Goal: Task Accomplishment & Management: Manage account settings

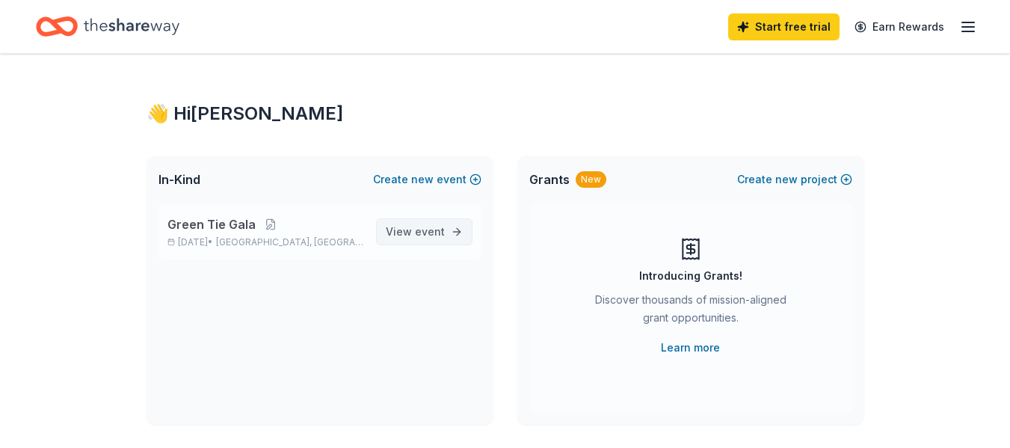
click at [415, 227] on span "View event" at bounding box center [415, 232] width 59 height 18
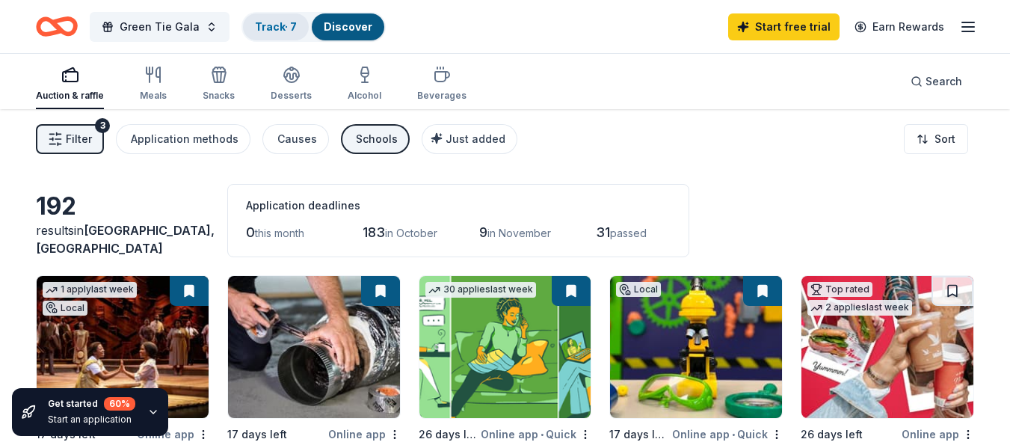
click at [265, 35] on div "Track · 7" at bounding box center [276, 26] width 66 height 27
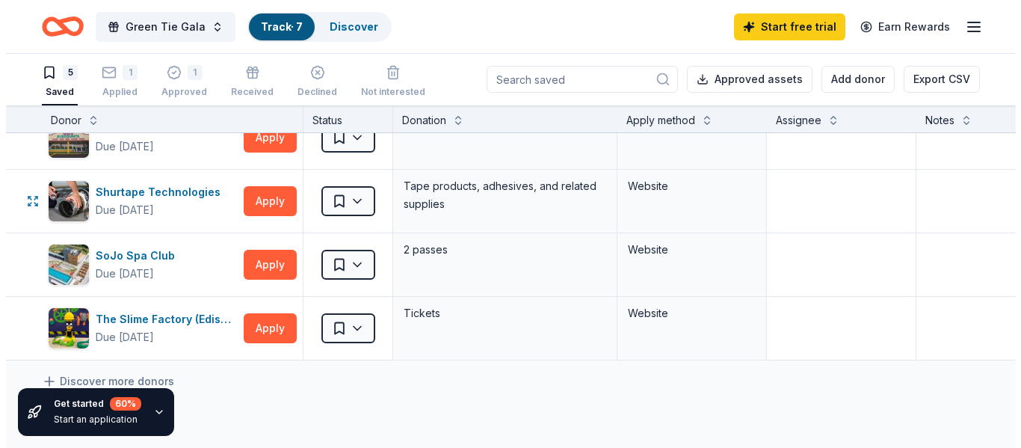
scroll to position [91, 0]
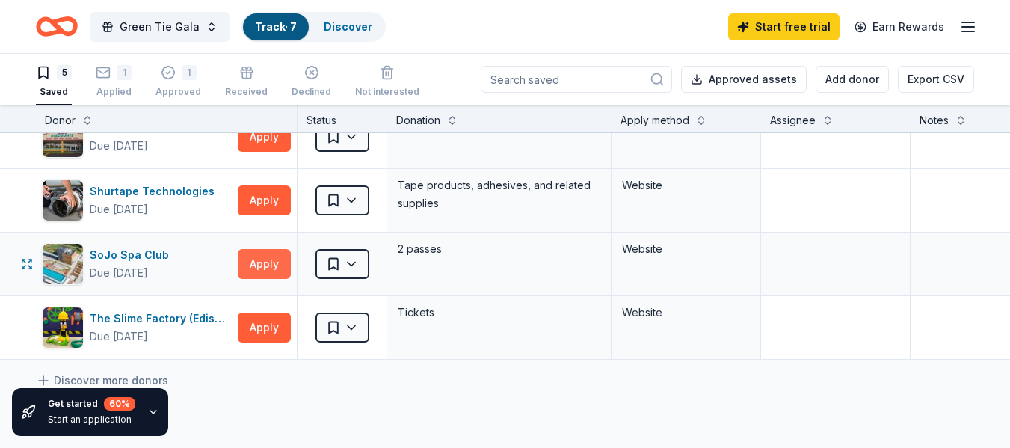
click at [262, 268] on button "Apply" at bounding box center [264, 264] width 53 height 30
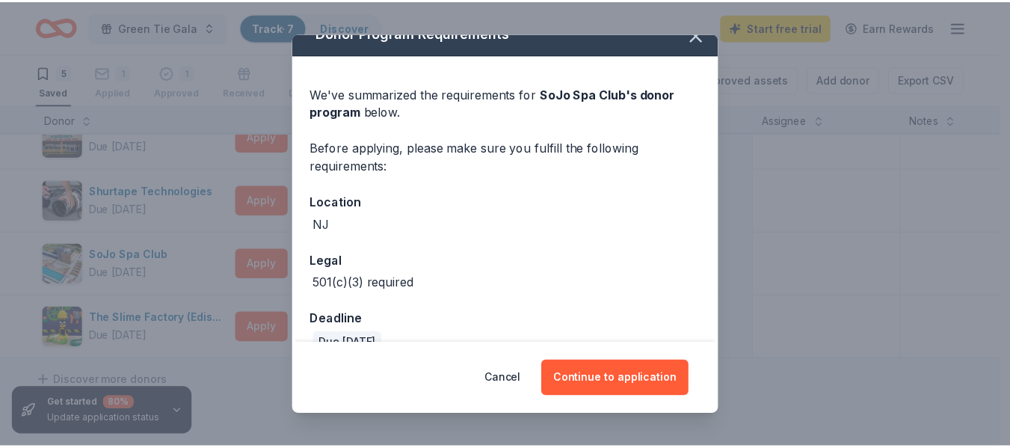
scroll to position [49, 0]
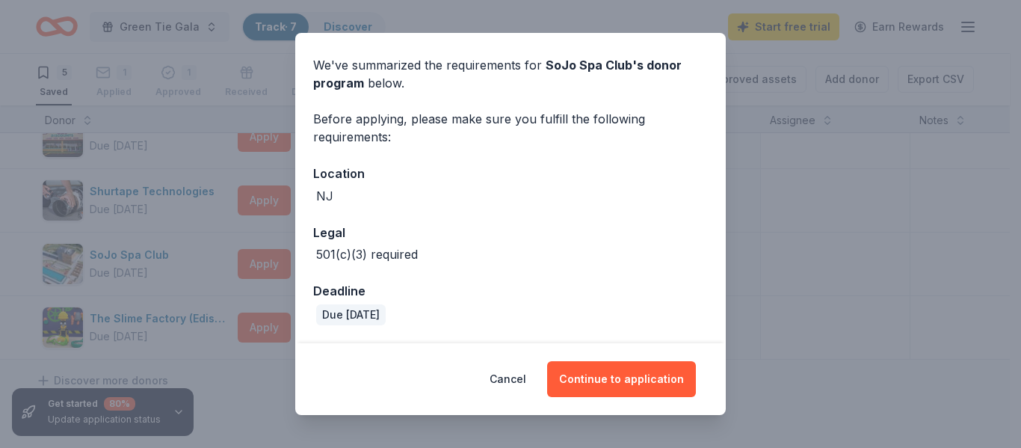
click at [810, 241] on div "Donor Program Requirements We've summarized the requirements for SoJo Spa Club …" at bounding box center [510, 224] width 1021 height 448
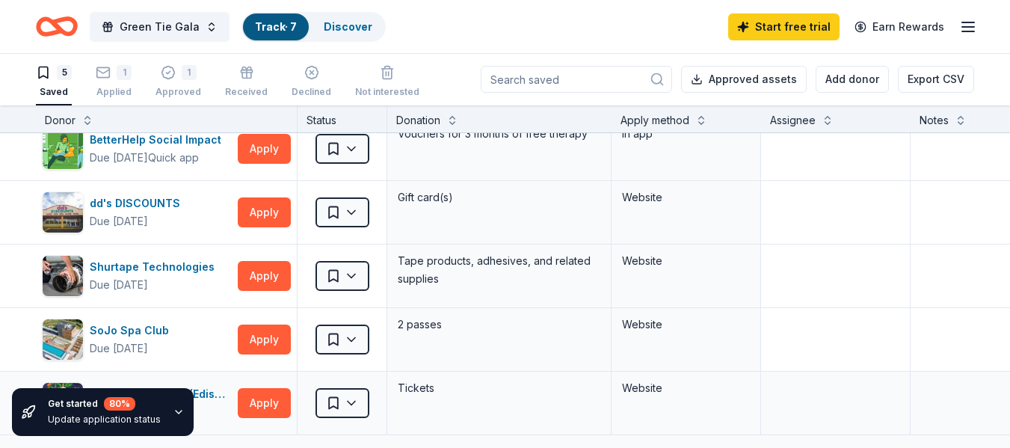
scroll to position [0, 0]
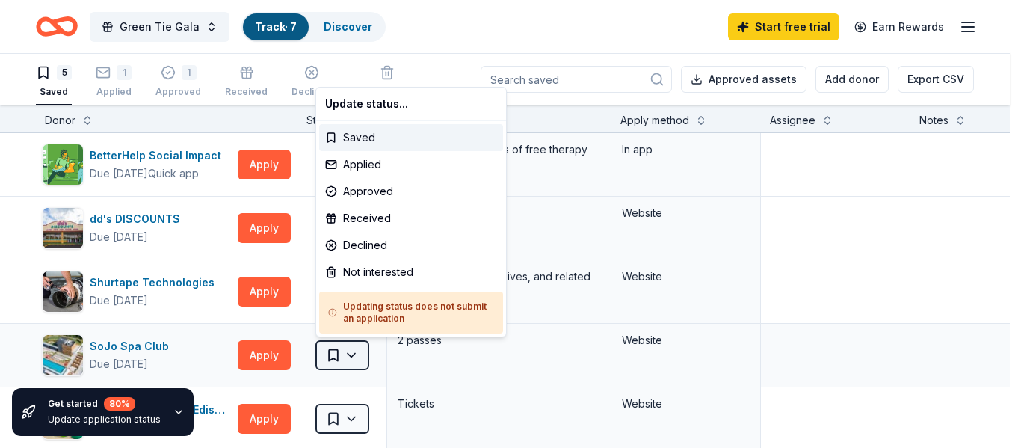
click at [353, 353] on html "Green Tie Gala Track · 7 Discover Start free trial Earn Rewards 5 Saved 1 Appli…" at bounding box center [510, 223] width 1021 height 448
click at [120, 78] on html "Green Tie Gala Track · 7 Discover Start free trial Earn Rewards 5 Saved 1 Appli…" at bounding box center [510, 223] width 1021 height 448
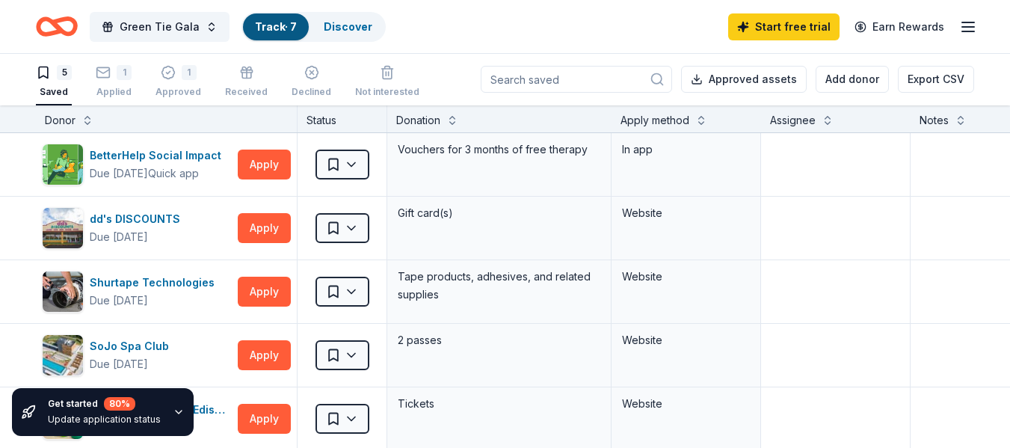
click at [120, 78] on div "1" at bounding box center [124, 72] width 15 height 15
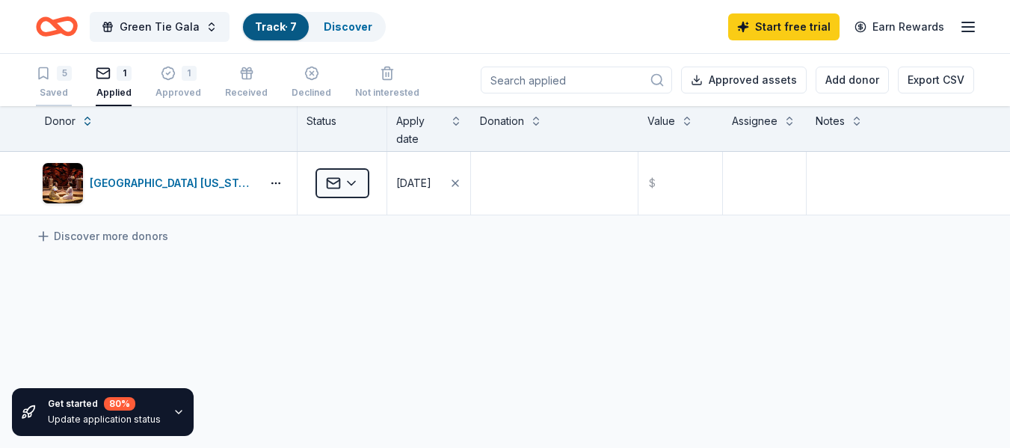
click at [58, 75] on div "5" at bounding box center [64, 73] width 15 height 15
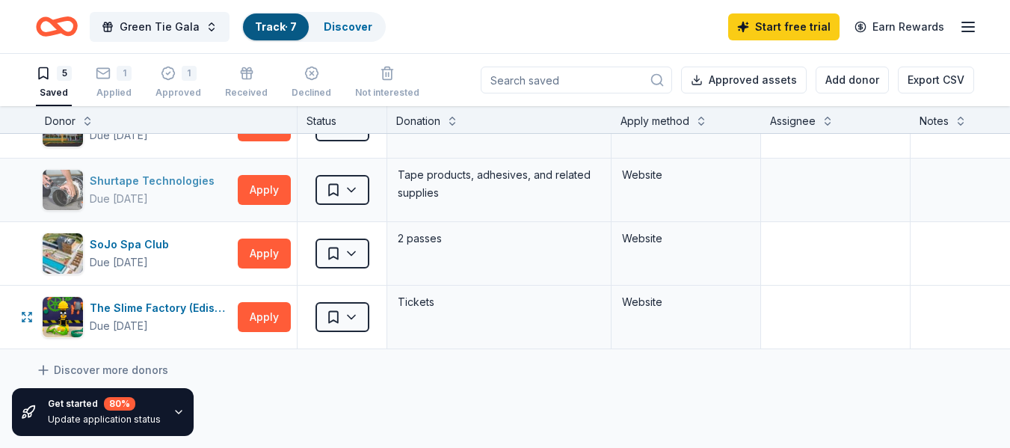
scroll to position [114, 0]
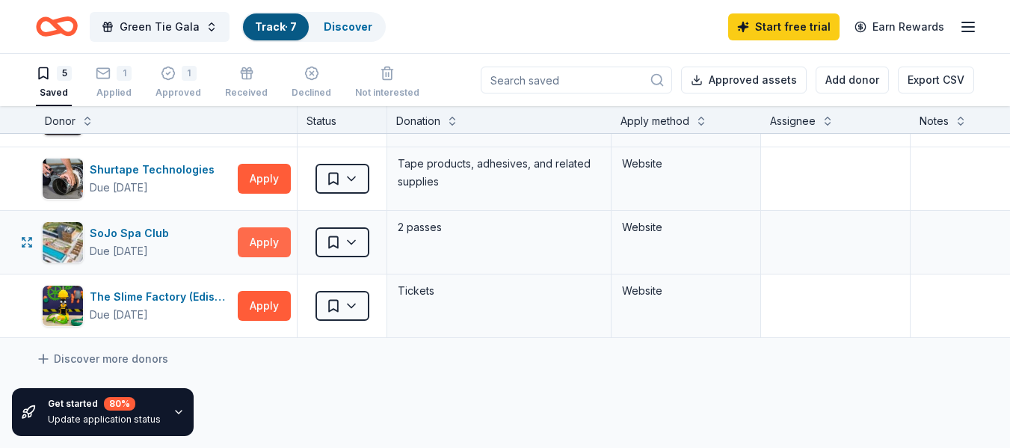
click at [250, 248] on button "Apply" at bounding box center [264, 242] width 53 height 30
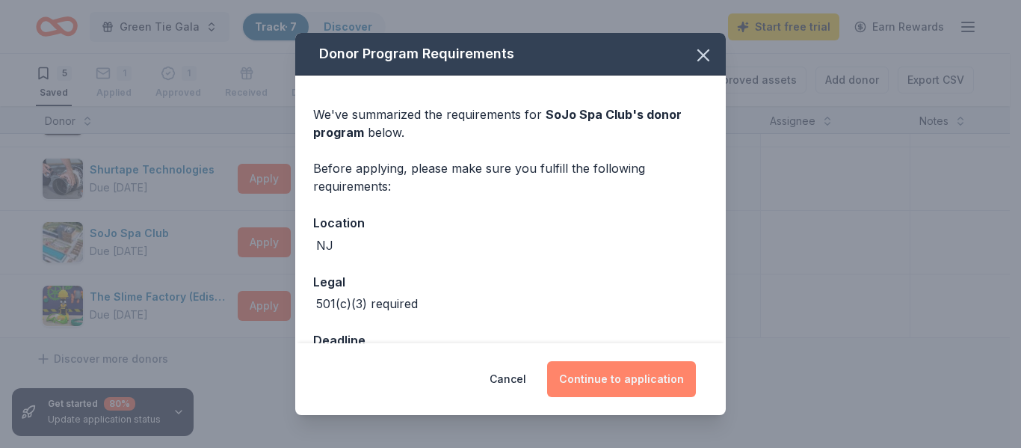
click at [661, 379] on button "Continue to application" at bounding box center [621, 379] width 149 height 36
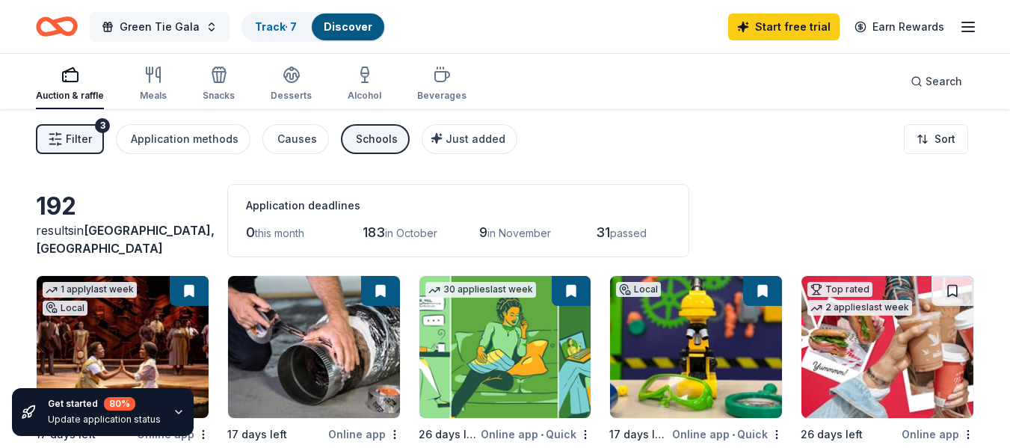
click at [130, 34] on span "Green Tie Gala" at bounding box center [160, 27] width 80 height 18
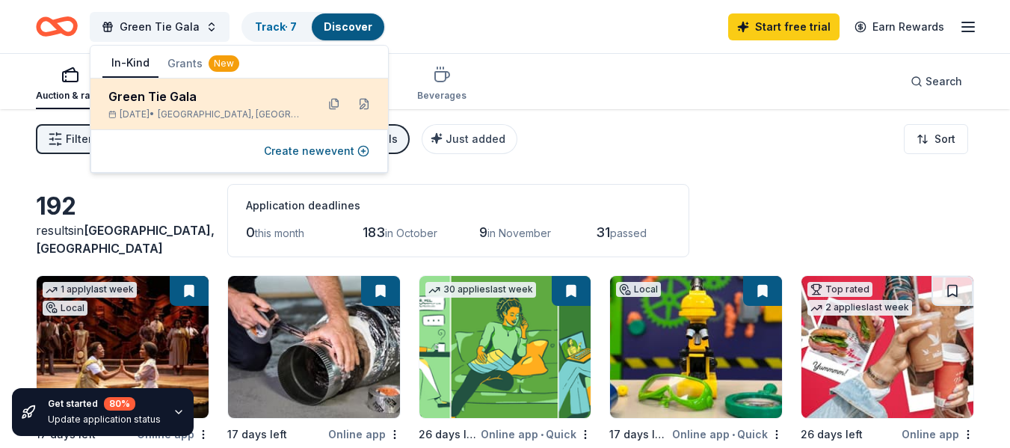
click at [167, 110] on div "[DATE] • [GEOGRAPHIC_DATA], [GEOGRAPHIC_DATA]" at bounding box center [206, 114] width 196 height 12
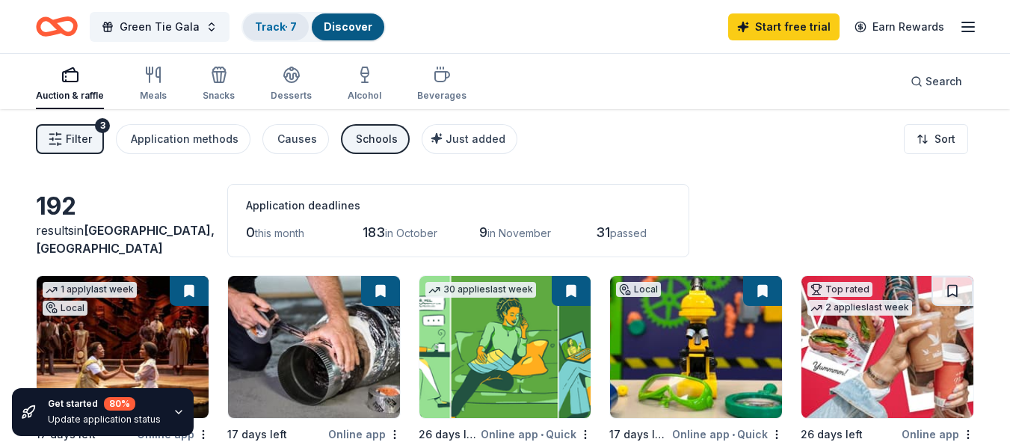
click at [259, 20] on link "Track · 7" at bounding box center [276, 26] width 42 height 13
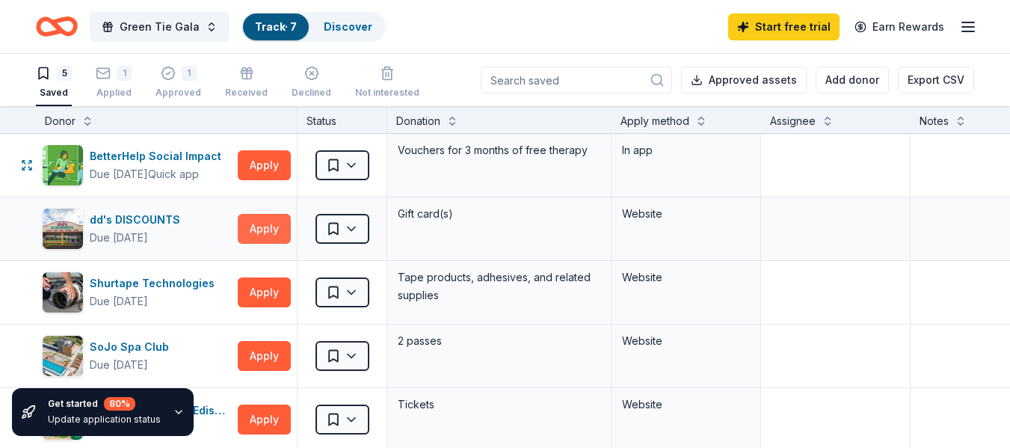
scroll to position [1, 0]
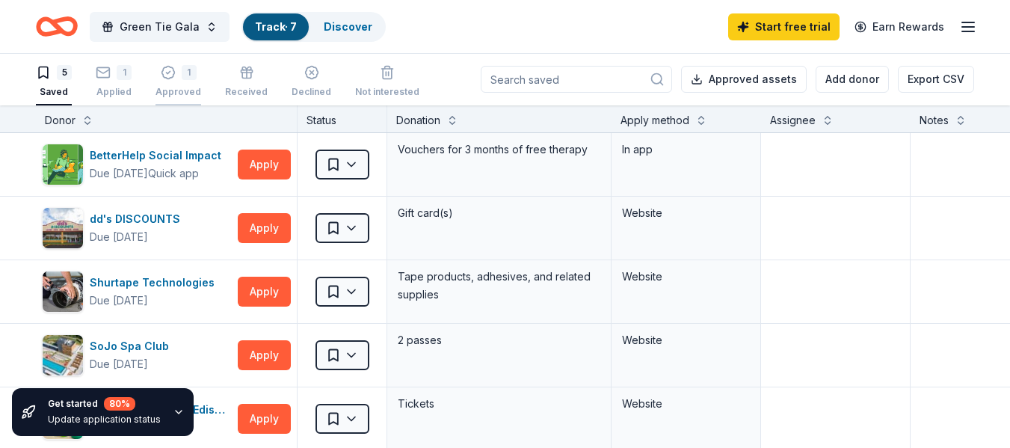
click at [176, 78] on div "1" at bounding box center [178, 72] width 46 height 15
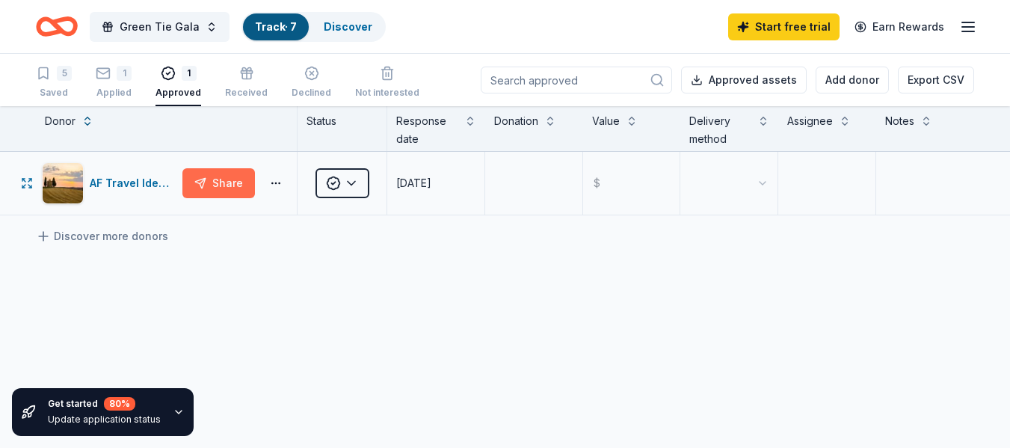
click at [220, 182] on button "Share" at bounding box center [218, 183] width 72 height 30
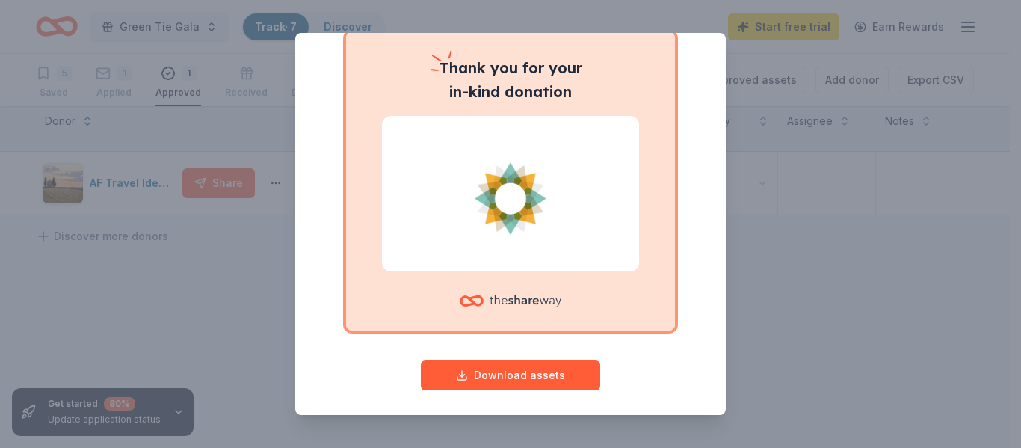
scroll to position [129, 0]
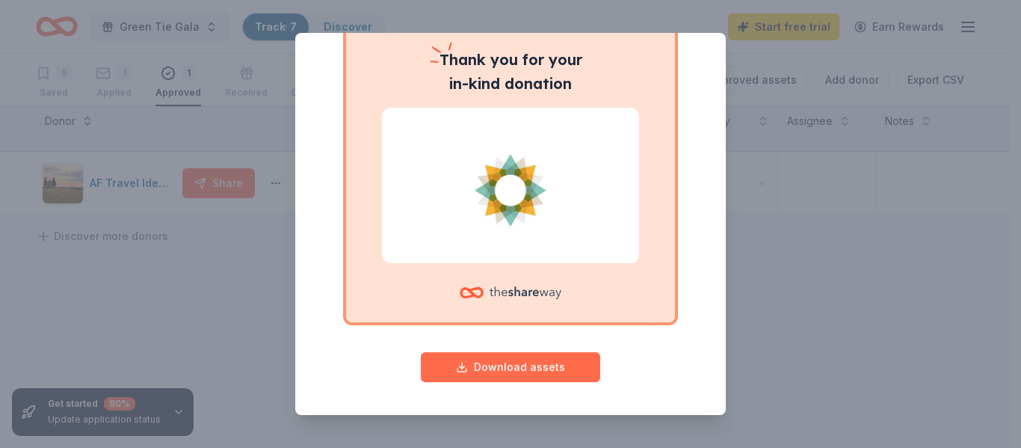
click at [534, 368] on button "Download assets" at bounding box center [510, 367] width 179 height 30
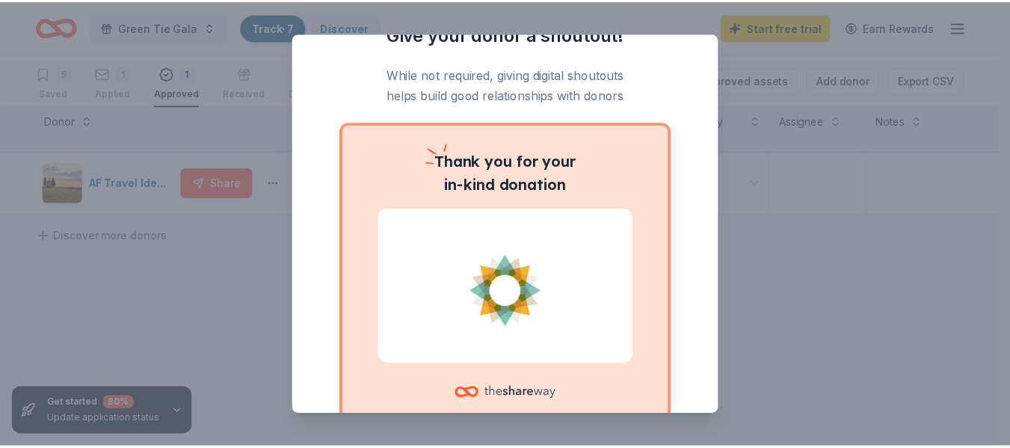
scroll to position [0, 0]
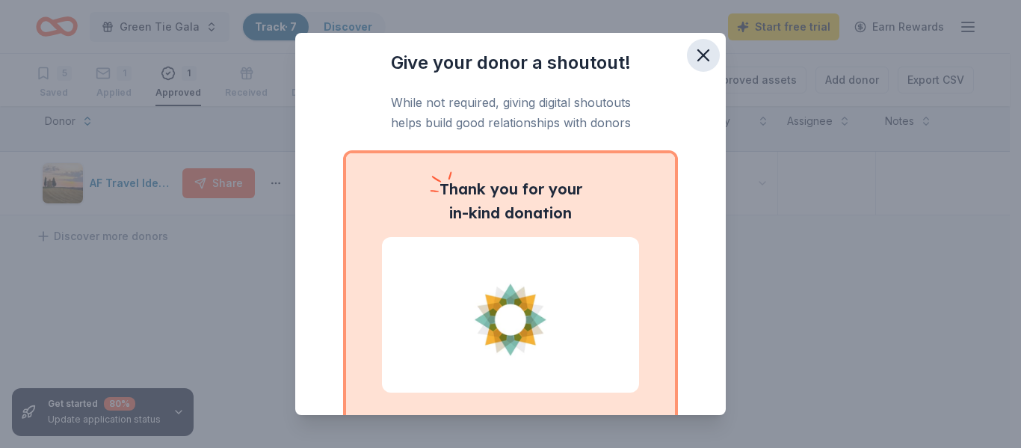
click at [693, 49] on icon "button" at bounding box center [703, 55] width 21 height 21
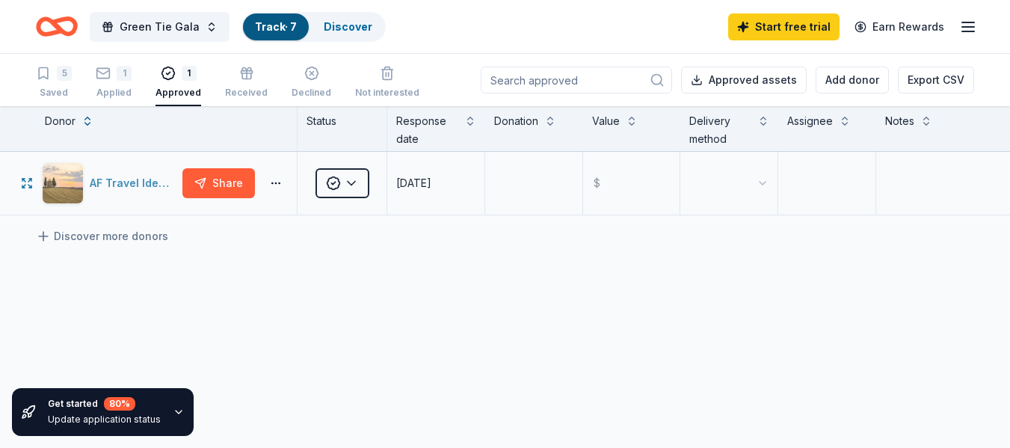
click at [123, 181] on div "AF Travel Ideas" at bounding box center [133, 183] width 87 height 18
click at [276, 16] on div "Track · 7" at bounding box center [276, 26] width 66 height 27
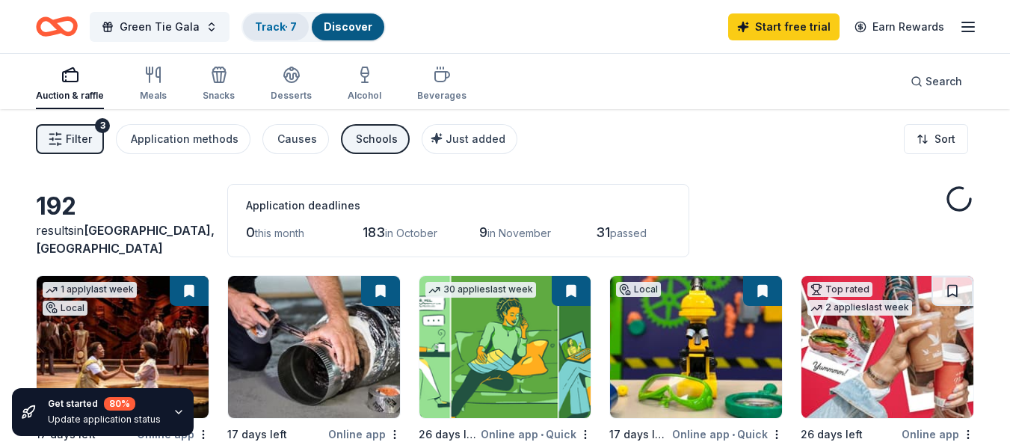
click at [277, 28] on link "Track · 7" at bounding box center [276, 26] width 42 height 13
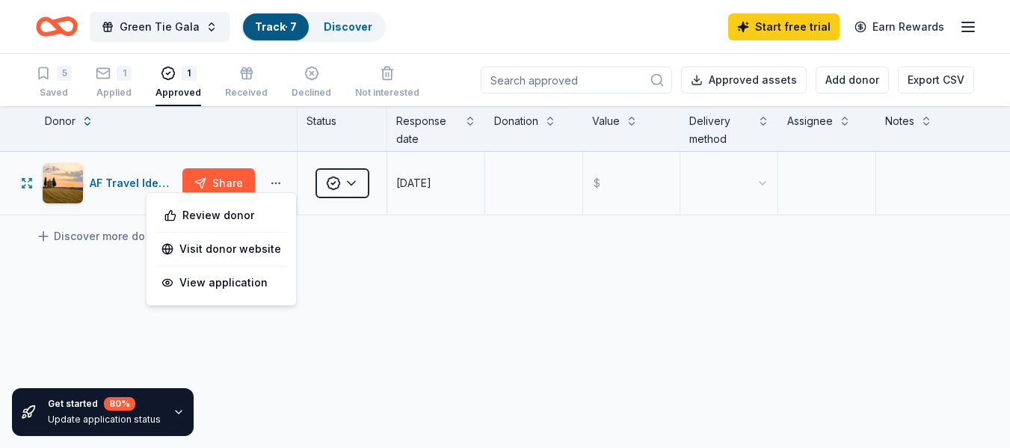
click at [280, 180] on button "button" at bounding box center [276, 183] width 30 height 12
click at [249, 260] on div "Visit donor website" at bounding box center [221, 248] width 132 height 27
click at [274, 181] on button "button" at bounding box center [276, 183] width 30 height 12
click at [248, 244] on link "Visit donor website" at bounding box center [221, 249] width 120 height 18
